Goal: Transaction & Acquisition: Purchase product/service

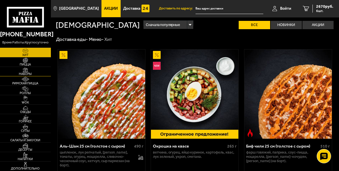
click at [26, 71] on img at bounding box center [25, 69] width 13 height 5
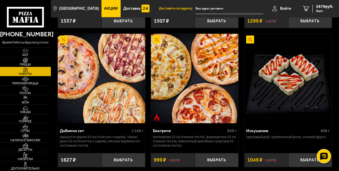
scroll to position [331, 0]
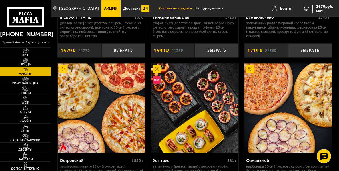
scroll to position [841, 0]
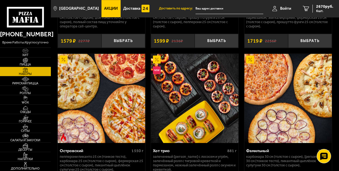
click at [101, 122] on img at bounding box center [101, 98] width 87 height 89
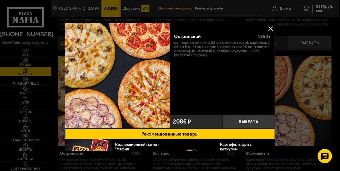
click at [271, 27] on button at bounding box center [270, 28] width 9 height 9
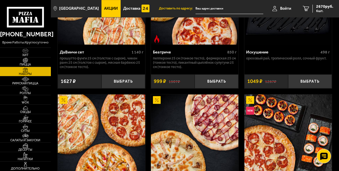
scroll to position [512, 0]
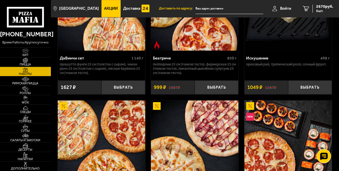
click at [166, 59] on div "Беатриче" at bounding box center [189, 58] width 73 height 5
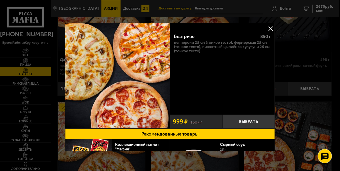
click at [271, 27] on button at bounding box center [270, 28] width 9 height 9
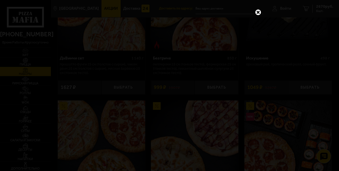
click at [259, 10] on link at bounding box center [257, 12] width 7 height 7
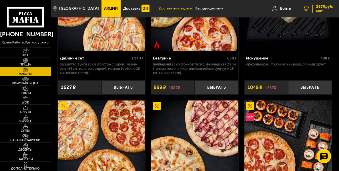
click at [322, 7] on span "2670 руб." at bounding box center [324, 7] width 17 height 4
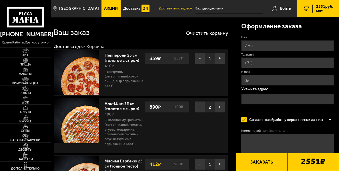
click at [27, 71] on img at bounding box center [25, 69] width 13 height 5
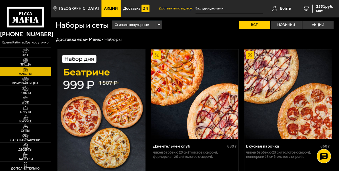
click at [32, 16] on icon at bounding box center [25, 17] width 37 height 21
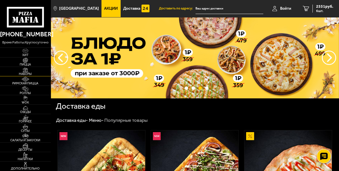
click at [23, 71] on img at bounding box center [25, 69] width 13 height 5
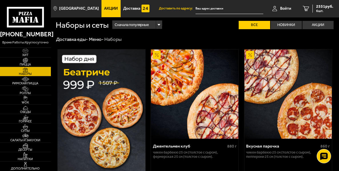
click at [85, 73] on img at bounding box center [101, 119] width 88 height 141
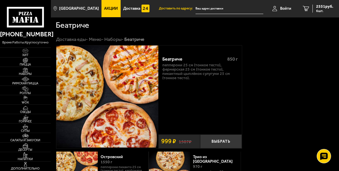
click at [32, 12] on icon at bounding box center [25, 17] width 37 height 21
